Goal: Task Accomplishment & Management: Use online tool/utility

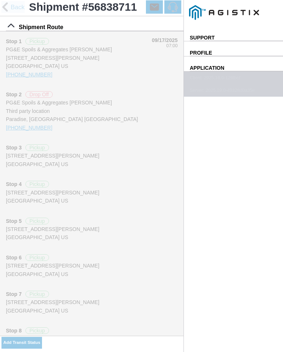
type input "09:55"
click at [0, 0] on select "Select Arrive at Drop Off Arrive at Pickup Break Start Break Stop Depart Drop O…" at bounding box center [0, 0] width 0 height 0
select select "ARVPULOC"
click at [0, 0] on div "Location" at bounding box center [0, 0] width 0 height 0
click at [0, 0] on div "[STREET_ADDRESS][PERSON_NAME]" at bounding box center [0, 0] width 0 height 0
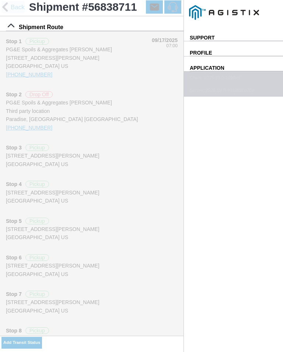
click at [0, 0] on slot "Apply" at bounding box center [0, 0] width 0 height 0
type input "Paradise"
click at [0, 0] on button "SAVE" at bounding box center [0, 0] width 0 height 0
click at [0, 0] on slot "Add Transit Status" at bounding box center [0, 0] width 0 height 0
click at [0, 0] on input "09:48" at bounding box center [0, 0] width 0 height 0
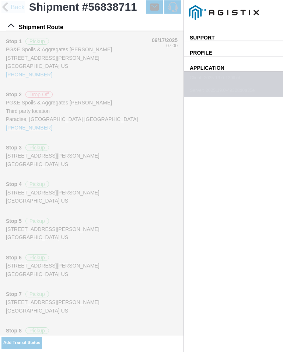
type input "10:00"
click at [0, 0] on select "Select Arrive at Drop Off Arrive at Pickup Break Start Break Stop Depart Drop O…" at bounding box center [0, 0] width 0 height 0
select select "DPTPULOC"
click at [0, 0] on div "Select Location" at bounding box center [0, 0] width 0 height 0
click at [0, 0] on div "Location" at bounding box center [0, 0] width 0 height 0
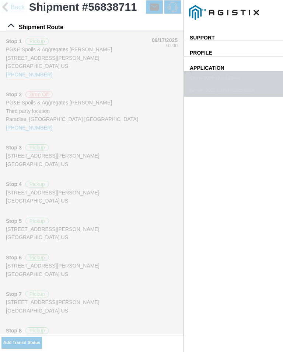
click at [0, 0] on div "[STREET_ADDRESS][PERSON_NAME]" at bounding box center [0, 0] width 0 height 0
click at [0, 0] on slot "Apply" at bounding box center [0, 0] width 0 height 0
type input "Paradise"
click at [0, 0] on select "Select 1" x 3" Rock 1" x 4" Rock 2" x 4" Rock Asphalt Cold Patch Backfill Spec …" at bounding box center [0, 0] width 0 height 0
select select "708654"
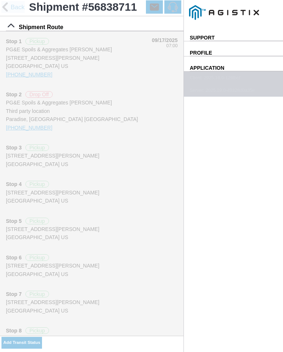
click at [0, 0] on span "SAVE" at bounding box center [0, 0] width 0 height 0
